Goal: Information Seeking & Learning: Learn about a topic

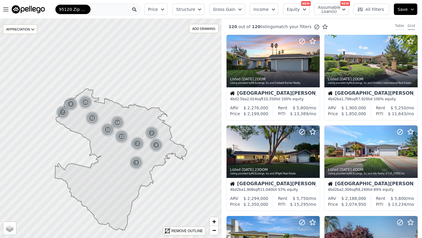
click at [400, 25] on div "Table" at bounding box center [399, 26] width 9 height 6
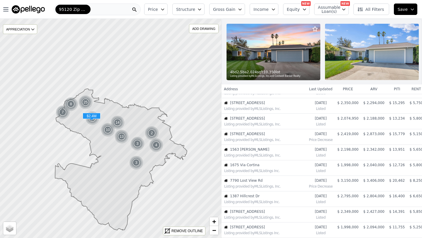
scroll to position [45, 0]
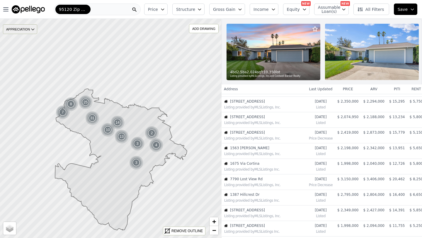
click at [24, 29] on div "APPRECIATION" at bounding box center [20, 29] width 34 height 10
click at [31, 30] on icon at bounding box center [33, 29] width 5 height 5
click at [215, 220] on span "+" at bounding box center [214, 221] width 4 height 7
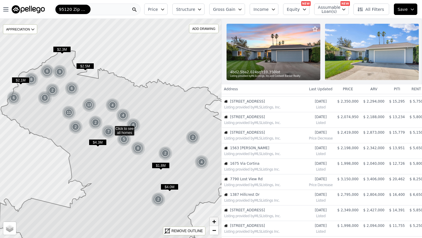
click at [215, 221] on span "+" at bounding box center [214, 221] width 4 height 7
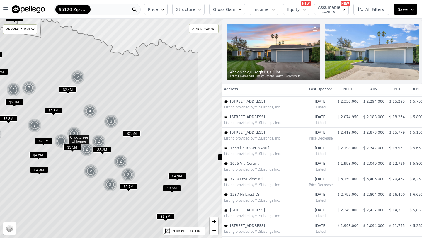
drag, startPoint x: 186, startPoint y: 103, endPoint x: 141, endPoint y: 111, distance: 46.3
click at [141, 111] on icon at bounding box center [65, 137] width 267 height 265
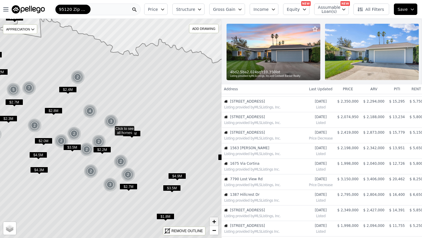
click at [214, 221] on span "+" at bounding box center [214, 221] width 4 height 7
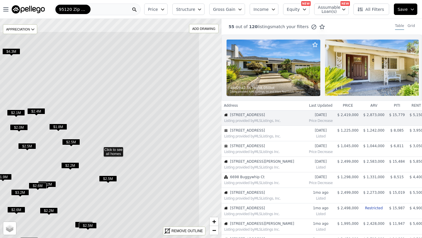
drag, startPoint x: 204, startPoint y: 159, endPoint x: 161, endPoint y: 200, distance: 59.3
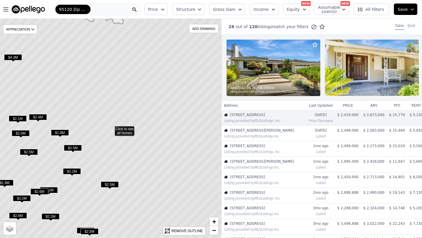
click at [126, 131] on icon at bounding box center [110, 128] width 267 height 265
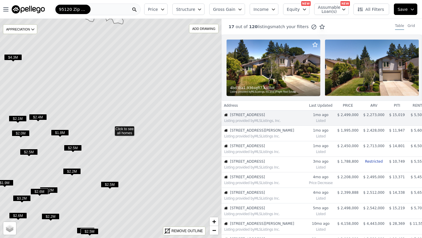
click at [127, 131] on icon at bounding box center [110, 128] width 267 height 265
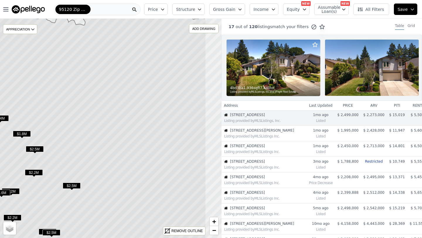
drag, startPoint x: 148, startPoint y: 159, endPoint x: 110, endPoint y: 160, distance: 38.2
click at [110, 160] on icon at bounding box center [72, 129] width 267 height 265
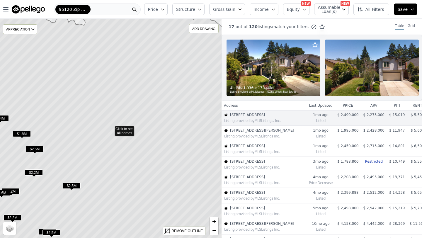
click at [128, 132] on icon at bounding box center [110, 128] width 267 height 265
click at [214, 231] on span "−" at bounding box center [214, 230] width 4 height 7
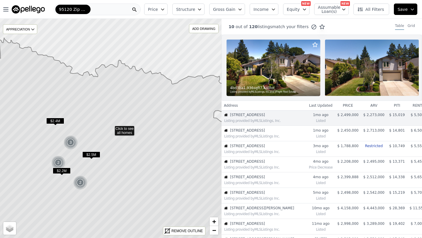
click at [121, 127] on icon at bounding box center [110, 149] width 267 height 223
click at [215, 221] on span "+" at bounding box center [214, 221] width 4 height 7
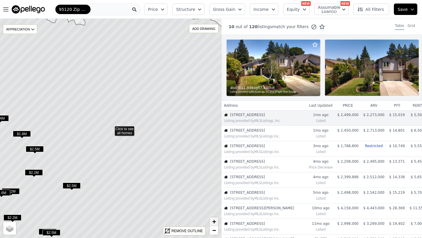
click at [215, 221] on span "+" at bounding box center [214, 221] width 4 height 7
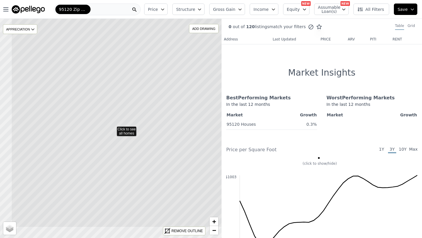
drag, startPoint x: 140, startPoint y: 169, endPoint x: 174, endPoint y: 136, distance: 47.5
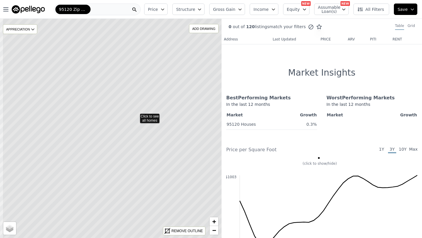
drag, startPoint x: 126, startPoint y: 153, endPoint x: 151, endPoint y: 141, distance: 28.6
click at [151, 141] on icon at bounding box center [135, 116] width 267 height 265
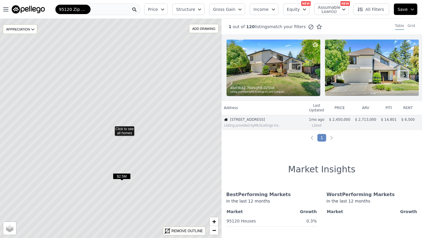
click at [123, 130] on icon at bounding box center [110, 128] width 267 height 265
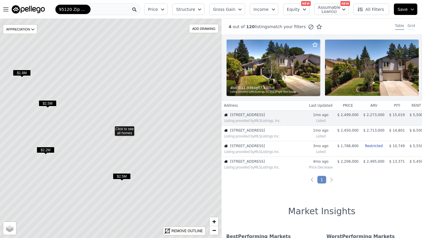
click at [412, 25] on div "Grid" at bounding box center [411, 26] width 7 height 6
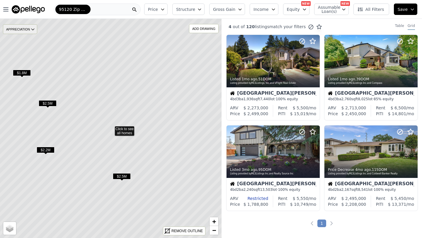
click at [23, 31] on div "APPRECIATION" at bounding box center [20, 29] width 34 height 10
click at [27, 39] on div "None" at bounding box center [25, 38] width 18 height 9
click at [195, 10] on span "Structure" at bounding box center [185, 9] width 19 height 6
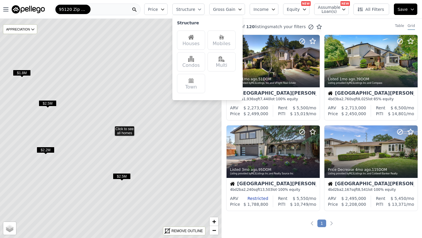
click at [193, 36] on img at bounding box center [191, 37] width 6 height 6
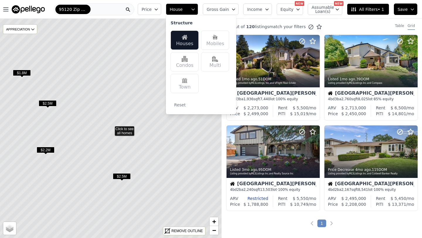
click at [261, 15] on div "Price House Structure Houses Mobiles Condos Multi Town Reset Gross Gain Income …" at bounding box center [279, 9] width 287 height 19
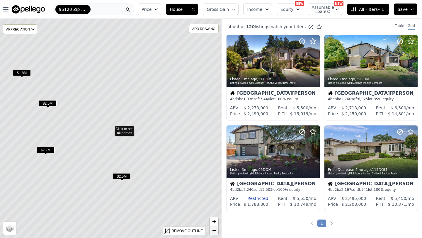
click at [217, 230] on link "−" at bounding box center [214, 230] width 9 height 9
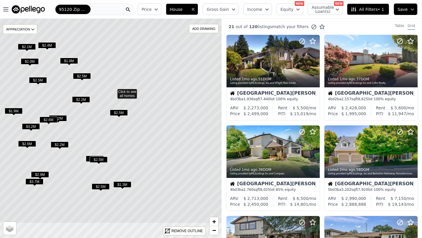
drag, startPoint x: 180, startPoint y: 173, endPoint x: 183, endPoint y: 135, distance: 37.4
click at [183, 135] on icon at bounding box center [113, 91] width 267 height 265
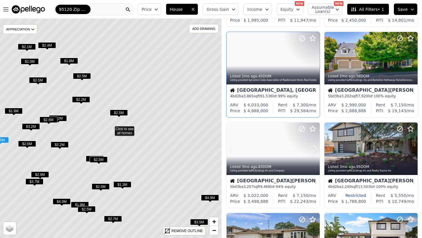
scroll to position [186, 0]
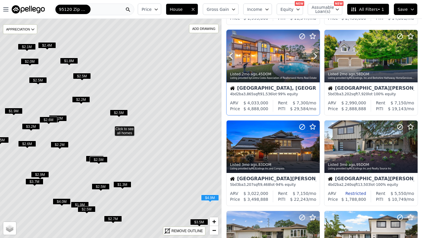
click at [256, 62] on div at bounding box center [273, 56] width 93 height 53
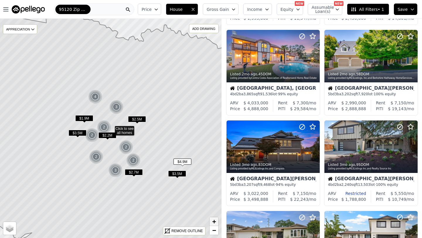
click at [213, 221] on span "+" at bounding box center [214, 221] width 4 height 7
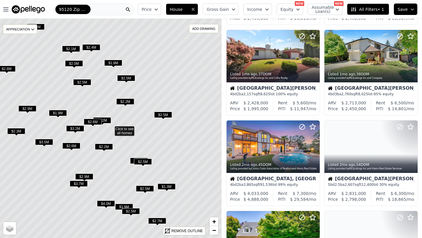
scroll to position [277, 0]
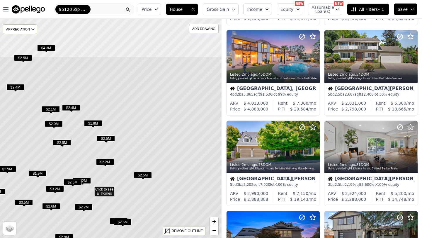
drag, startPoint x: 187, startPoint y: 74, endPoint x: 167, endPoint y: 134, distance: 63.7
click at [167, 134] on icon at bounding box center [90, 189] width 267 height 265
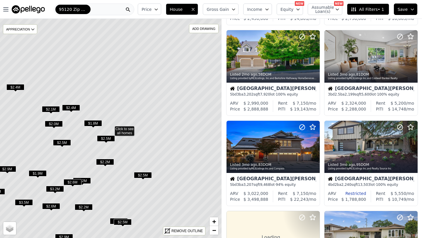
scroll to position [186, 0]
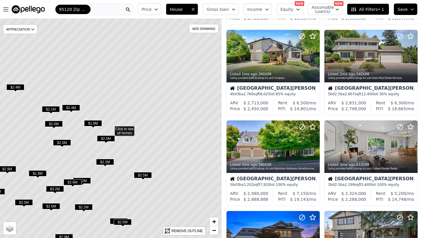
click at [177, 98] on icon at bounding box center [110, 128] width 267 height 265
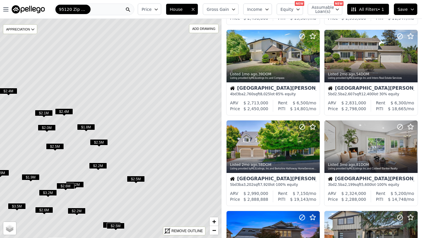
drag, startPoint x: 177, startPoint y: 98, endPoint x: 170, endPoint y: 102, distance: 8.0
click at [170, 102] on icon at bounding box center [103, 132] width 267 height 265
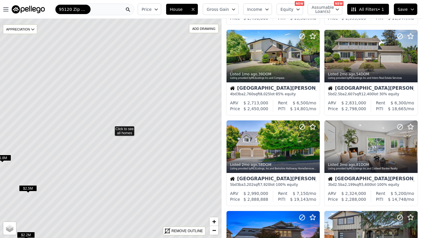
click at [126, 129] on icon at bounding box center [110, 128] width 267 height 265
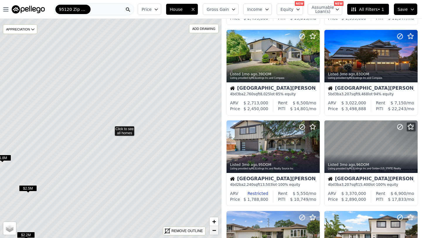
click at [215, 231] on span "−" at bounding box center [214, 230] width 4 height 7
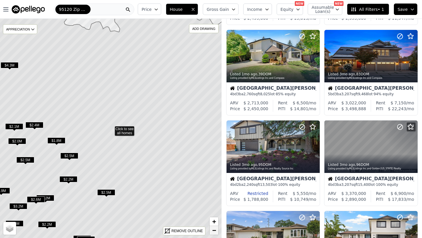
scroll to position [96, 0]
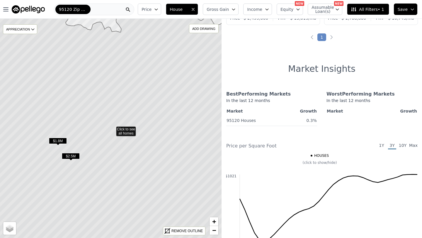
drag, startPoint x: 29, startPoint y: 72, endPoint x: 65, endPoint y: 88, distance: 39.7
click at [65, 88] on icon at bounding box center [112, 128] width 267 height 265
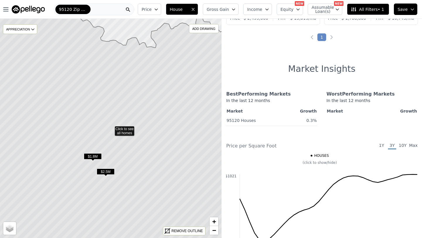
click at [53, 83] on icon at bounding box center [110, 128] width 267 height 265
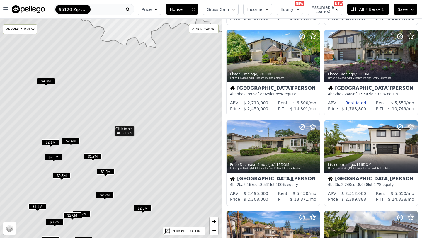
click at [47, 81] on span "$4.3M" at bounding box center [46, 81] width 18 height 6
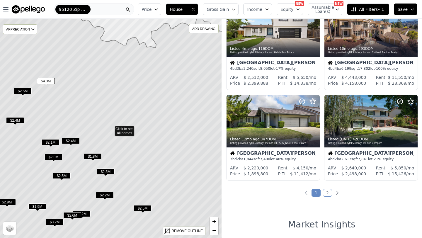
scroll to position [484, 0]
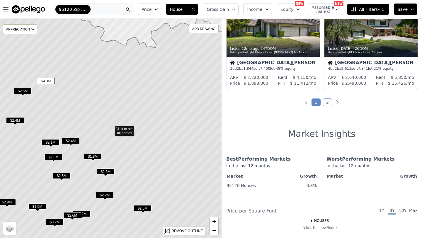
click at [47, 81] on span "$4.3M" at bounding box center [46, 81] width 18 height 6
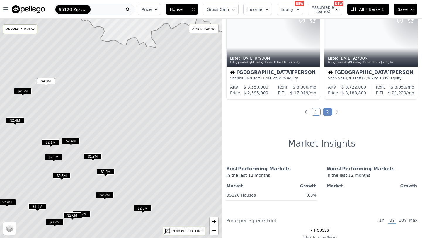
scroll to position [0, 0]
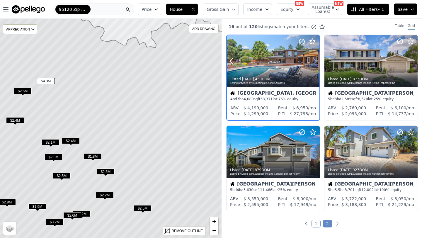
click at [315, 62] on icon at bounding box center [315, 62] width 3 height 6
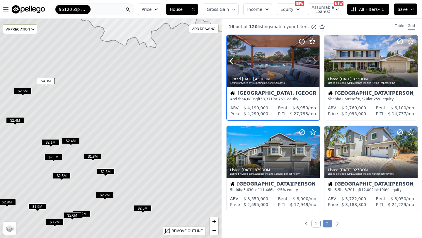
click at [315, 62] on icon at bounding box center [315, 62] width 3 height 6
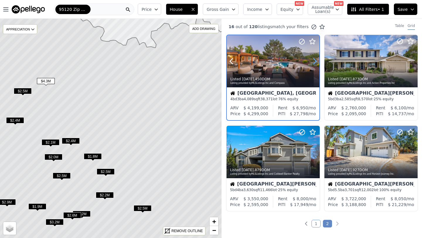
click at [315, 62] on icon at bounding box center [315, 62] width 3 height 6
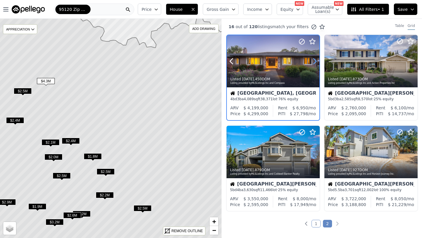
click at [315, 62] on icon at bounding box center [315, 62] width 3 height 6
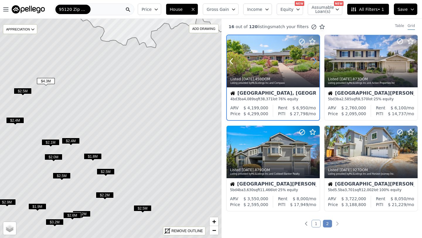
click at [315, 62] on icon at bounding box center [315, 62] width 3 height 6
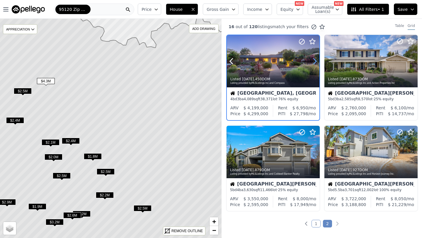
click at [315, 62] on icon at bounding box center [315, 62] width 3 height 6
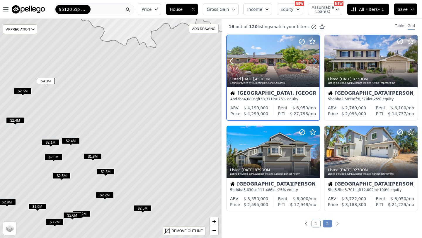
click at [315, 62] on icon at bounding box center [315, 62] width 3 height 6
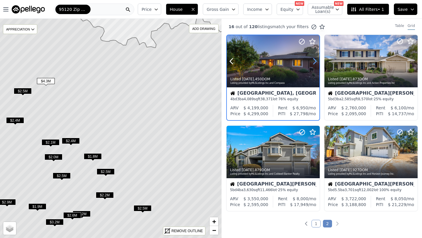
click at [315, 62] on icon at bounding box center [315, 62] width 3 height 6
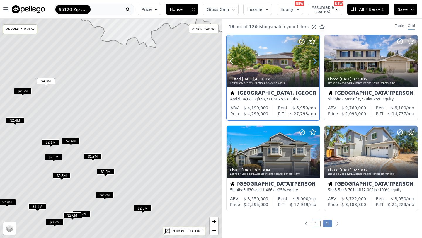
click at [315, 62] on icon at bounding box center [315, 62] width 3 height 6
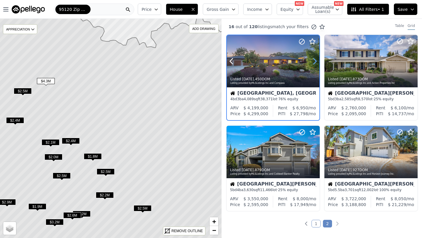
click at [315, 62] on icon at bounding box center [315, 62] width 3 height 6
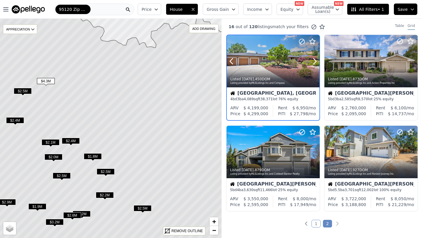
click at [261, 66] on div at bounding box center [273, 61] width 93 height 52
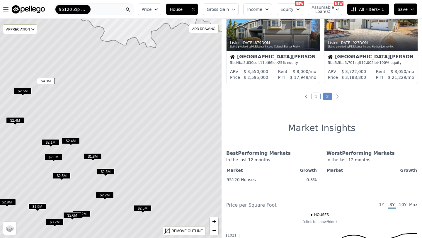
scroll to position [118, 0]
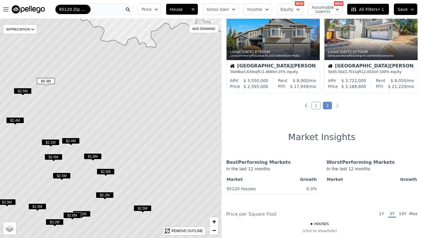
click at [224, 93] on div "Listed 1y ago , 450 DOM Listing provided by MLSListings Inc. and Compass Santa …" at bounding box center [322, 7] width 201 height 182
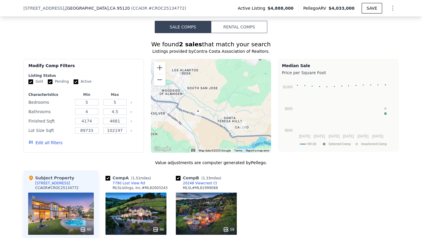
scroll to position [437, 0]
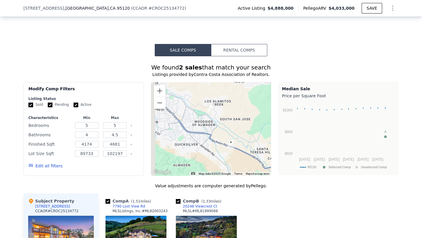
drag, startPoint x: 178, startPoint y: 116, endPoint x: 214, endPoint y: 125, distance: 37.0
click at [214, 125] on div at bounding box center [211, 129] width 121 height 94
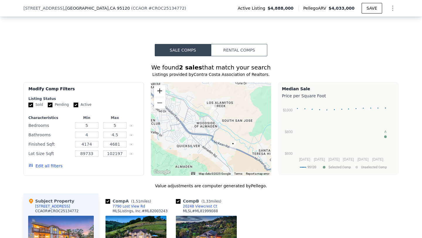
click at [162, 89] on button "Zoom in" at bounding box center [160, 91] width 12 height 12
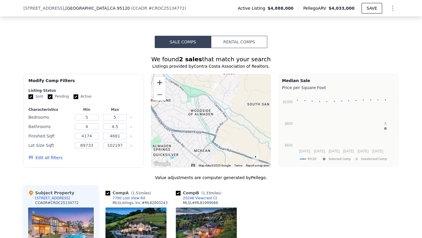
scroll to position [446, 0]
click at [159, 79] on button "Zoom in" at bounding box center [160, 83] width 12 height 12
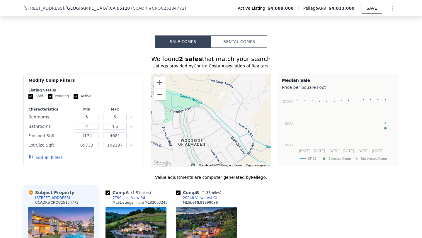
drag, startPoint x: 215, startPoint y: 100, endPoint x: 217, endPoint y: 140, distance: 39.3
click at [217, 140] on div at bounding box center [211, 121] width 121 height 94
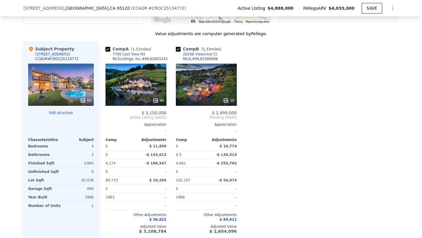
scroll to position [589, 0]
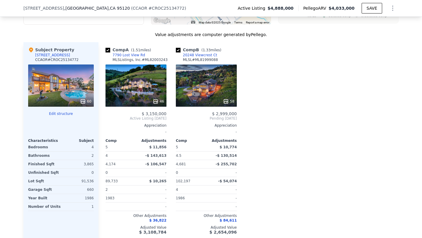
click at [199, 89] on div "58" at bounding box center [206, 86] width 61 height 42
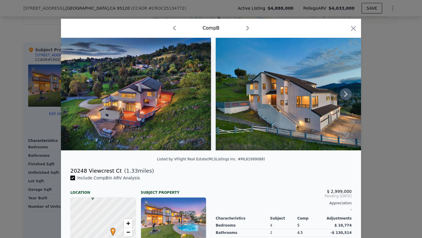
click at [342, 95] on icon at bounding box center [346, 94] width 12 height 12
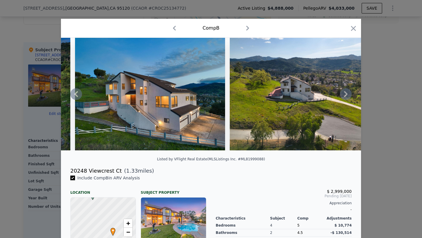
click at [349, 97] on icon at bounding box center [346, 94] width 12 height 12
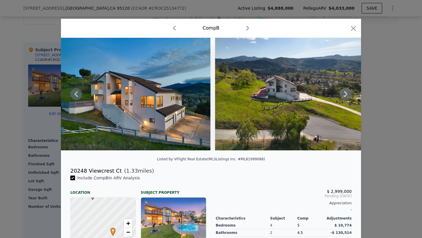
click at [349, 97] on img at bounding box center [290, 94] width 150 height 113
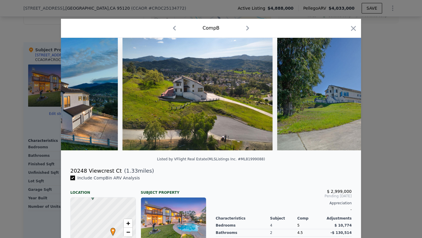
click at [349, 97] on img at bounding box center [362, 94] width 169 height 113
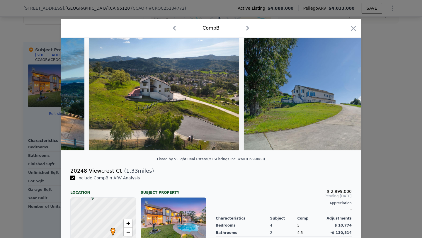
click at [349, 97] on div at bounding box center [211, 94] width 300 height 113
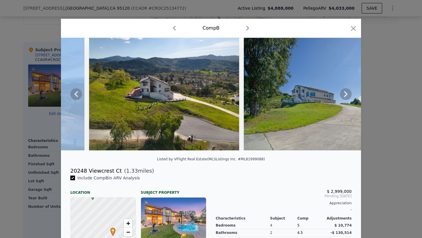
click at [349, 97] on icon at bounding box center [346, 94] width 12 height 12
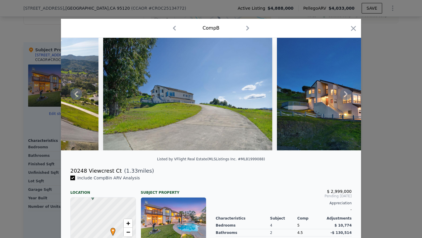
click at [349, 97] on icon at bounding box center [346, 94] width 12 height 12
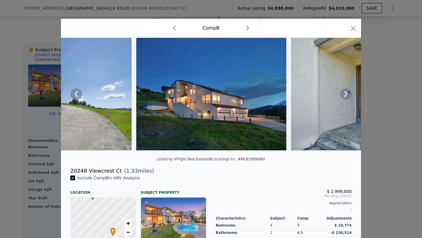
click at [349, 97] on icon at bounding box center [346, 94] width 12 height 12
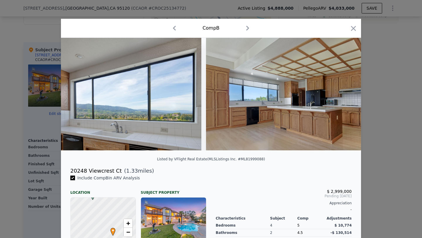
scroll to position [0, 1884]
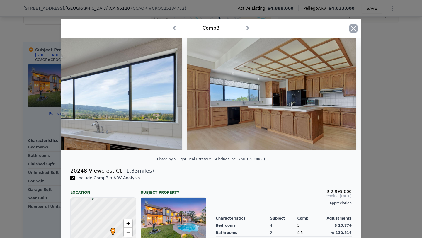
click at [355, 29] on icon "button" at bounding box center [353, 28] width 5 height 5
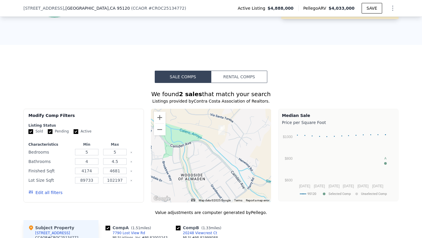
scroll to position [398, 0]
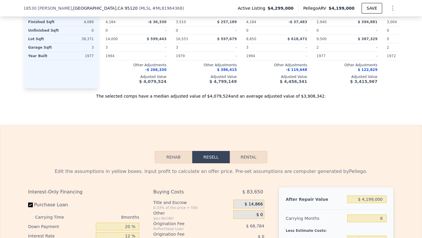
scroll to position [780, 0]
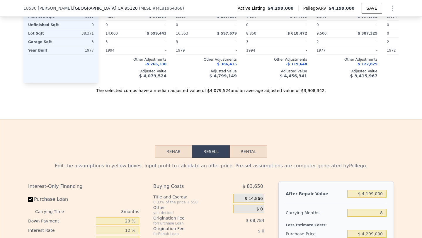
click at [242, 152] on button "Rental" at bounding box center [249, 152] width 38 height 12
select select "30"
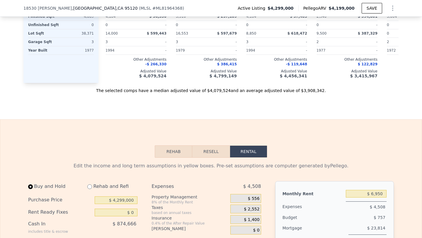
click at [171, 154] on button "Rehab" at bounding box center [174, 152] width 38 height 12
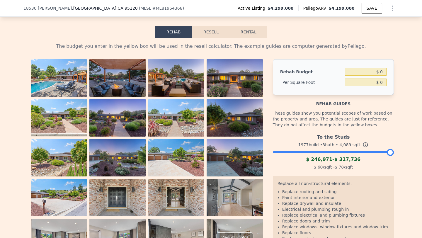
scroll to position [895, 0]
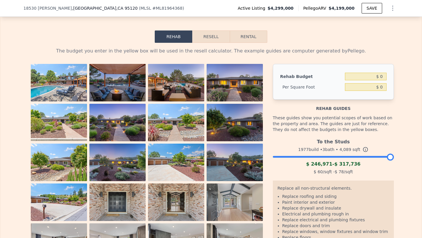
click at [391, 156] on div at bounding box center [390, 157] width 7 height 7
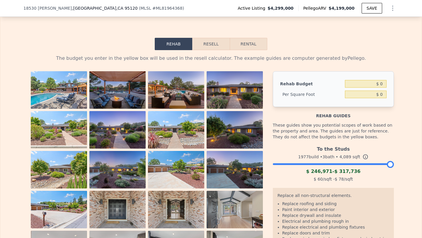
scroll to position [880, 0]
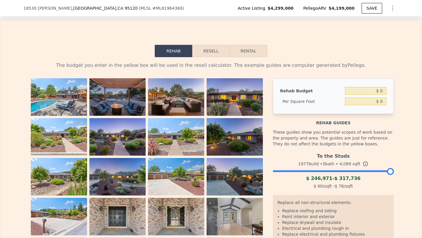
click at [212, 52] on button "Resell" at bounding box center [210, 51] width 37 height 12
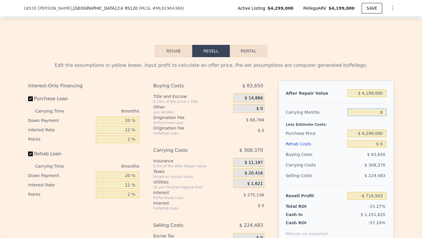
click at [379, 112] on input "8" at bounding box center [367, 113] width 39 height 8
type input "24"
type input "-$ 1,333,245"
type input "24"
click at [375, 134] on input "$ 4,299,000" at bounding box center [367, 134] width 39 height 8
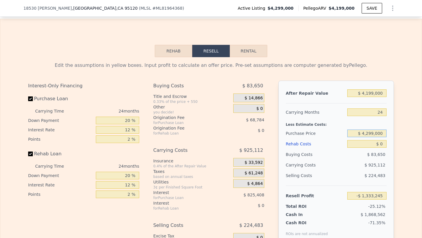
click at [375, 134] on input "$ 4,299,000" at bounding box center [367, 134] width 39 height 8
type input "$ 1,750,000"
type input "$ 1,754,435"
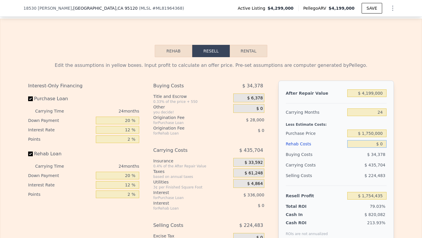
type input "$ 2"
type input "$ 1,754,433"
type input "$ 25"
type input "$ 1,754,410"
type input "$ 250"
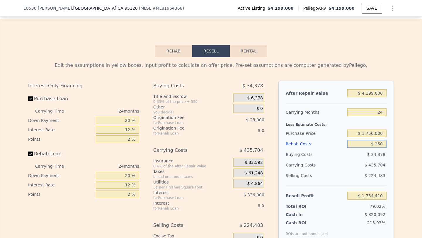
type input "$ 1,754,133"
type input "$ 2,500"
type input "$ 1,751,415"
type input "$ 25,000"
type input "$ 1,724,235"
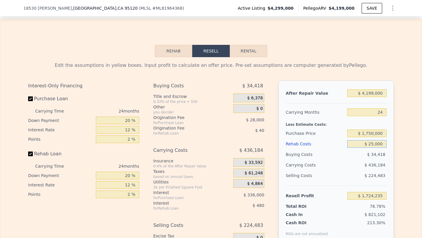
type input "$ 250,000"
type input "$ 1,452,435"
type input "$ 2,500,000"
type input "-$ 1,265,565"
type input "$ 2,500,000"
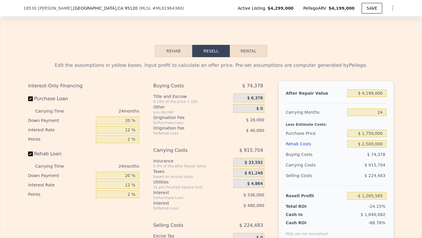
click at [409, 141] on div "Edit the assumptions in yellow boxes. Input profit to calculate an offer price.…" at bounding box center [211, 166] width 422 height 218
click at [368, 93] on input "$ 4,199,000" at bounding box center [367, 93] width 39 height 8
type input "$ 5"
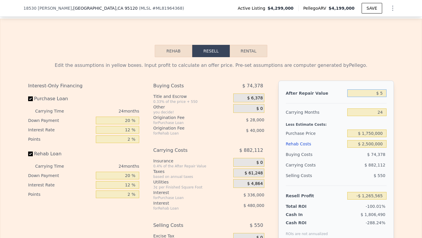
type input "-$ 5,207,035"
type input "$ 50"
type input "-$ 5,206,992"
type input "$ 500"
type input "-$ 5,206,572"
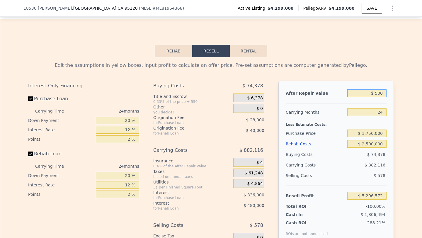
type input "$ 5,000"
type input "-$ 5,202,347"
type input "$ 50,000"
type input "-$ 5,160,107"
type input "$ 500,000"
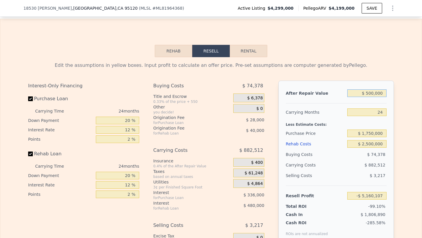
type input "-$ 4,737,705"
type input "$ 5,000,000"
type input "-$ 513,690"
type input "$ 5,000,000"
click at [409, 142] on div "Edit the assumptions in yellow boxes. Input profit to calculate an offer price.…" at bounding box center [211, 166] width 422 height 218
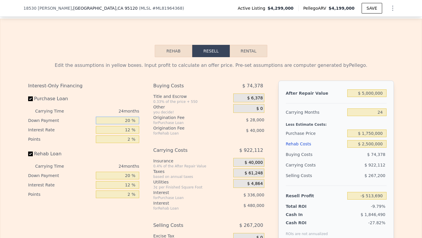
click at [127, 120] on input "20 %" at bounding box center [117, 121] width 43 height 8
type input "0 %"
type input "-$ 604,690"
type input "10 %"
type input "-$ 559,190"
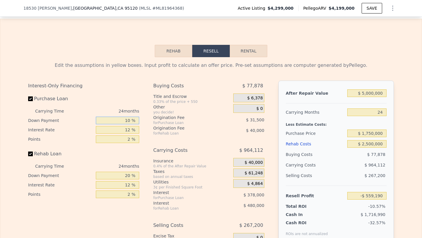
type input "10 %"
click at [129, 176] on input "20 %" at bounding box center [117, 176] width 43 height 8
type input "0 %"
type input "-$ 689,190"
type input "10 %"
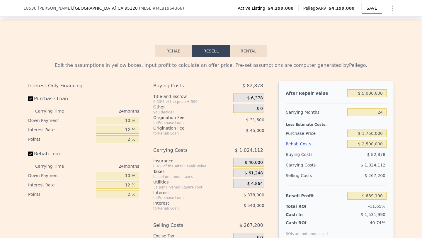
type input "-$ 624,190"
type input "10 %"
click at [188, 143] on div "Buying Costs $ 82,878 Title and Escrow 0.33% of the price + 550 $ 6,378 Other y…" at bounding box center [208, 178] width 111 height 195
click at [131, 138] on input "2 %" at bounding box center [117, 140] width 43 height 8
type input "1 %"
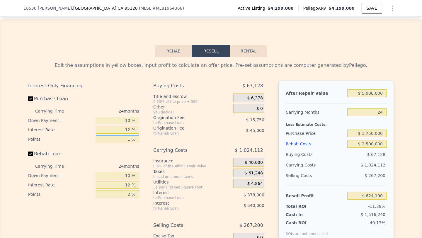
type input "-$ 608,440"
type input "1 %"
click at [129, 194] on input "2 %" at bounding box center [117, 195] width 43 height 8
type input "12 %"
type input "-$ 833,440"
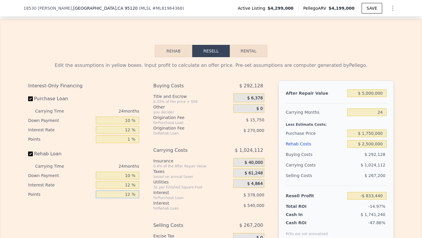
type input "1 %"
type input "-$ 585,940"
type input "1 %"
click at [139, 153] on div "Rehab Loan" at bounding box center [83, 155] width 111 height 13
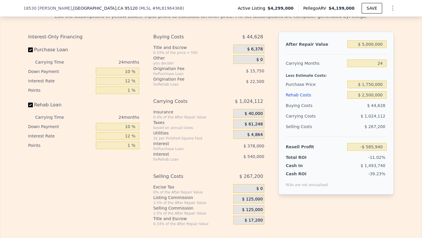
scroll to position [930, 0]
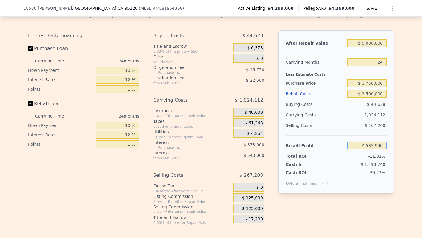
click at [365, 146] on input "-$ 585,940" at bounding box center [367, 146] width 39 height 8
click at [406, 153] on div "Edit the assumptions in yellow boxes. Input profit to calculate an offer price.…" at bounding box center [211, 116] width 422 height 218
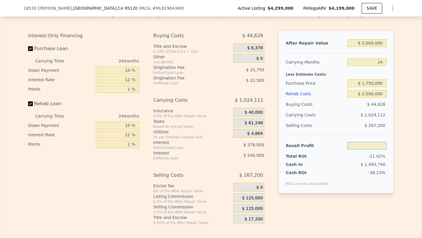
click at [374, 146] on input "text" at bounding box center [367, 146] width 39 height 8
click at [376, 64] on input "24" at bounding box center [367, 62] width 39 height 8
type input "9"
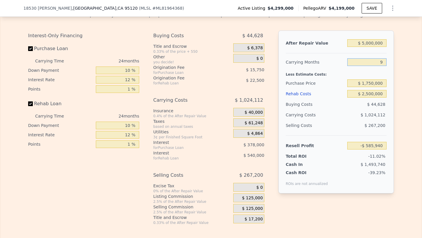
type input "$ 54,130"
type input "99"
type input "-$ 3,786,290"
click at [404, 78] on div "Edit the assumptions in yellow boxes. Input profit to calculate an offer price.…" at bounding box center [211, 116] width 422 height 218
click at [383, 61] on input "99" at bounding box center [367, 62] width 39 height 8
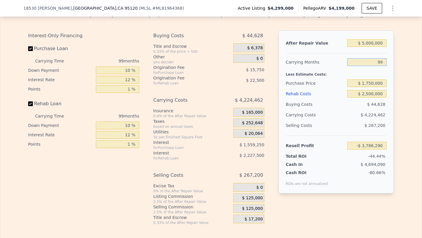
click at [383, 61] on input "99" at bounding box center [367, 62] width 39 height 8
type input "2"
type input "$ 352,830"
type input "24"
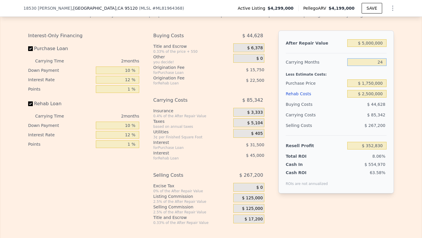
type input "-$ 585,940"
type input "24"
click at [400, 91] on div "Edit the assumptions in yellow boxes. Input profit to calculate an offer price.…" at bounding box center [211, 116] width 422 height 218
click at [366, 42] on input "$ 5,000,000" at bounding box center [367, 43] width 39 height 8
type input "$ 7,000,000"
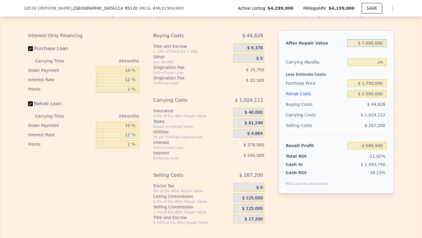
type input "$ 1,291,400"
type input "$ 7,000,000"
click at [408, 56] on div "Edit the assumptions in yellow boxes. Input profit to calculate an offer price.…" at bounding box center [211, 116] width 422 height 218
click at [369, 82] on input "$ 1,750,000" at bounding box center [367, 84] width 39 height 8
type input "$ 1,650,000"
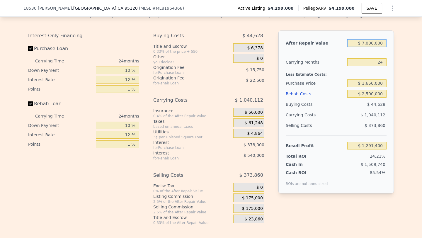
type input "$ 1,414,233"
click at [365, 42] on input "$ 7,000,000" at bounding box center [367, 43] width 39 height 8
type input "$ 000000"
type input "-$ 5,156,457"
type input "$ 6,000,000"
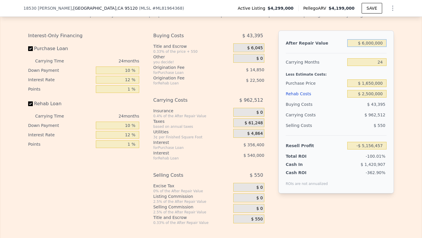
type input "$ 475,563"
type input "$ 6,000,000"
click at [400, 79] on div "Edit the assumptions in yellow boxes. Input profit to calculate an offer price.…" at bounding box center [211, 116] width 422 height 218
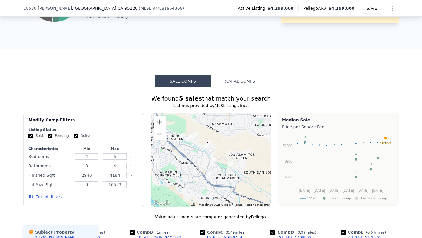
scroll to position [362, 0]
